Goal: Find specific page/section: Find specific page/section

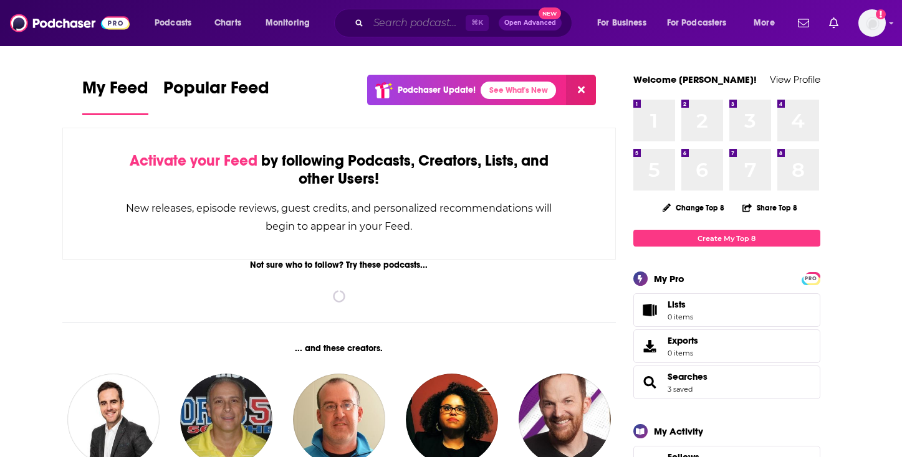
click at [408, 21] on input "Search podcasts, credits, & more..." at bounding box center [416, 23] width 97 height 20
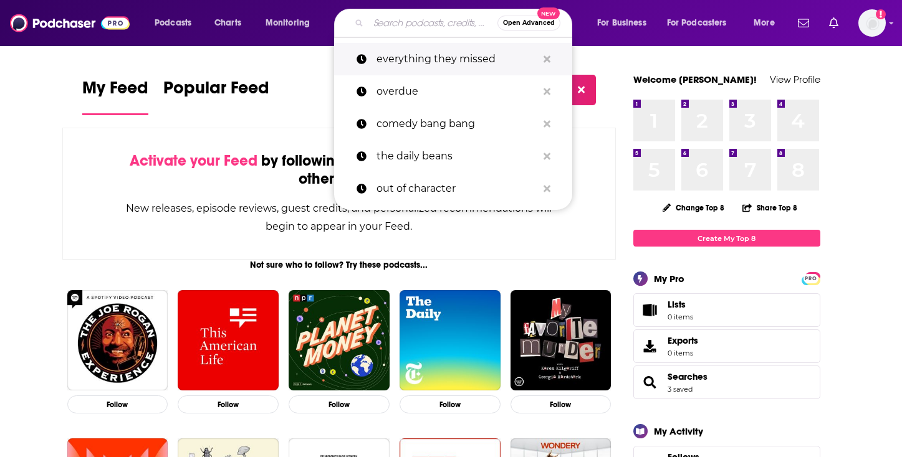
click at [417, 57] on p "everything they missed" at bounding box center [456, 59] width 161 height 32
type input "everything they missed"
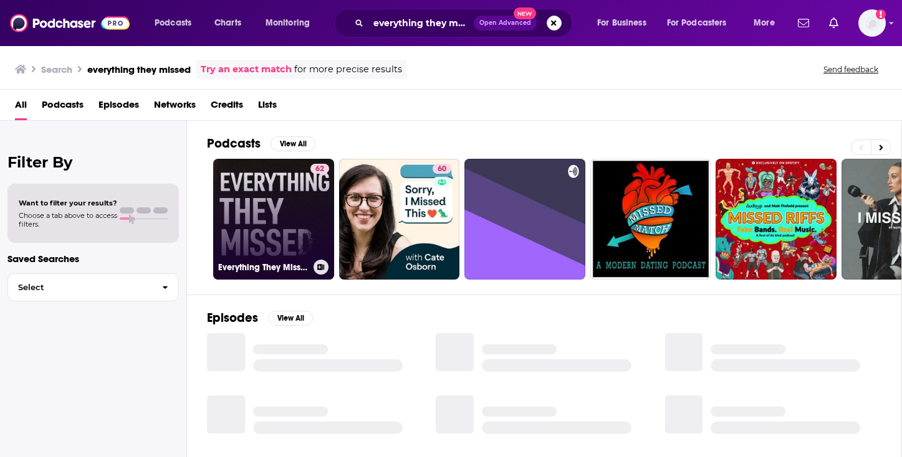
click at [287, 199] on link "62 Everything They Missed" at bounding box center [273, 219] width 121 height 121
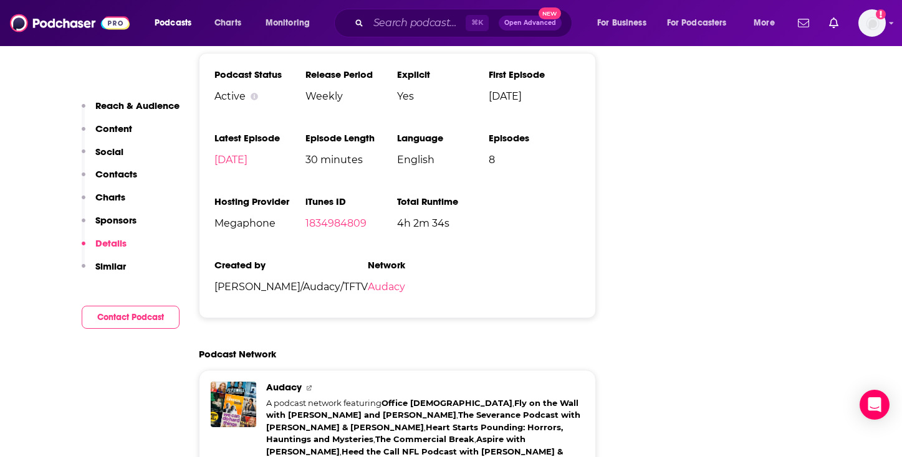
scroll to position [1439, 0]
